Goal: Task Accomplishment & Management: Manage account settings

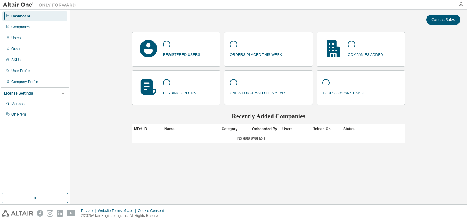
click at [463, 3] on icon "button" at bounding box center [460, 4] width 5 height 5
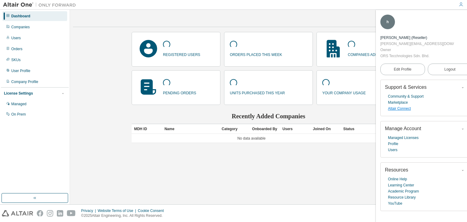
click at [406, 105] on link "Altair Connect" at bounding box center [399, 108] width 23 height 6
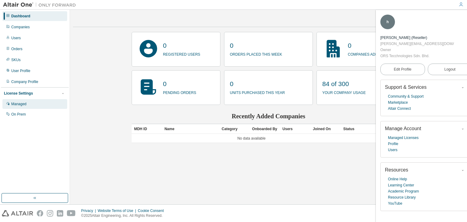
click at [28, 104] on div "Managed" at bounding box center [34, 104] width 65 height 10
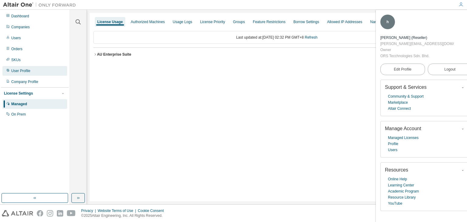
click at [33, 70] on div "User Profile" at bounding box center [34, 71] width 65 height 10
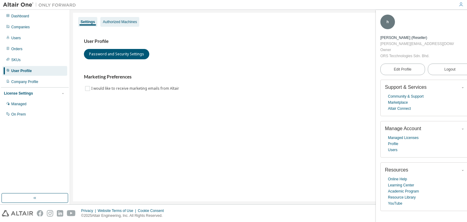
click at [121, 22] on div "Authorized Machines" at bounding box center [120, 21] width 34 height 5
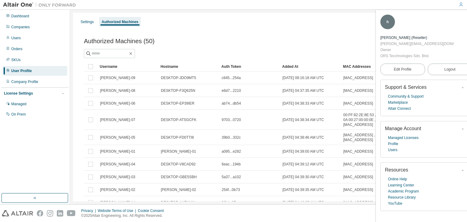
click at [466, 17] on icon "button" at bounding box center [468, 19] width 4 height 4
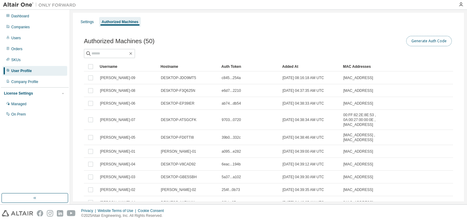
click at [431, 41] on button "Generate Auth Code" at bounding box center [429, 41] width 46 height 10
click at [281, 35] on div "Generate Auth Code" at bounding box center [360, 41] width 184 height 13
